Goal: Transaction & Acquisition: Purchase product/service

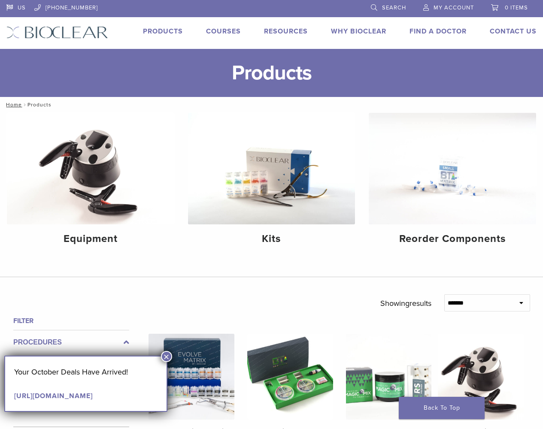
scroll to position [172, 0]
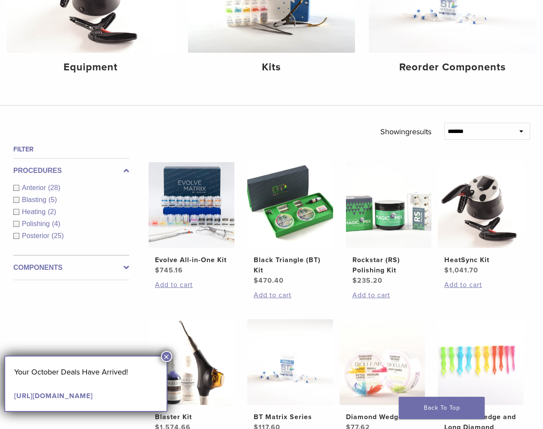
click at [166, 356] on button "×" at bounding box center [166, 356] width 11 height 11
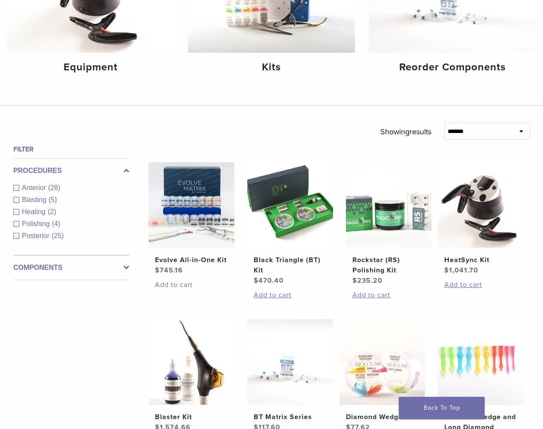
click at [191, 285] on link "Add to cart" at bounding box center [191, 285] width 73 height 10
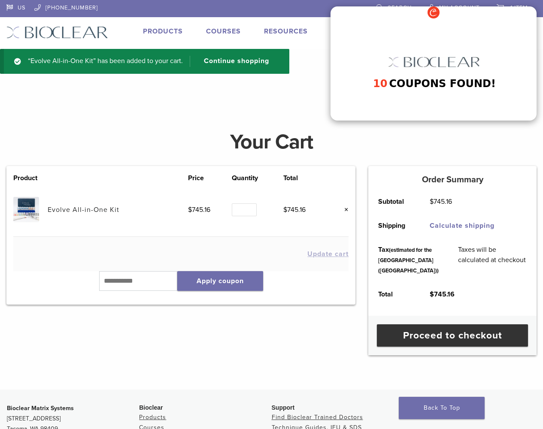
click at [452, 347] on link "Proceed to checkout" at bounding box center [452, 335] width 151 height 22
